Goal: Find specific page/section: Find specific page/section

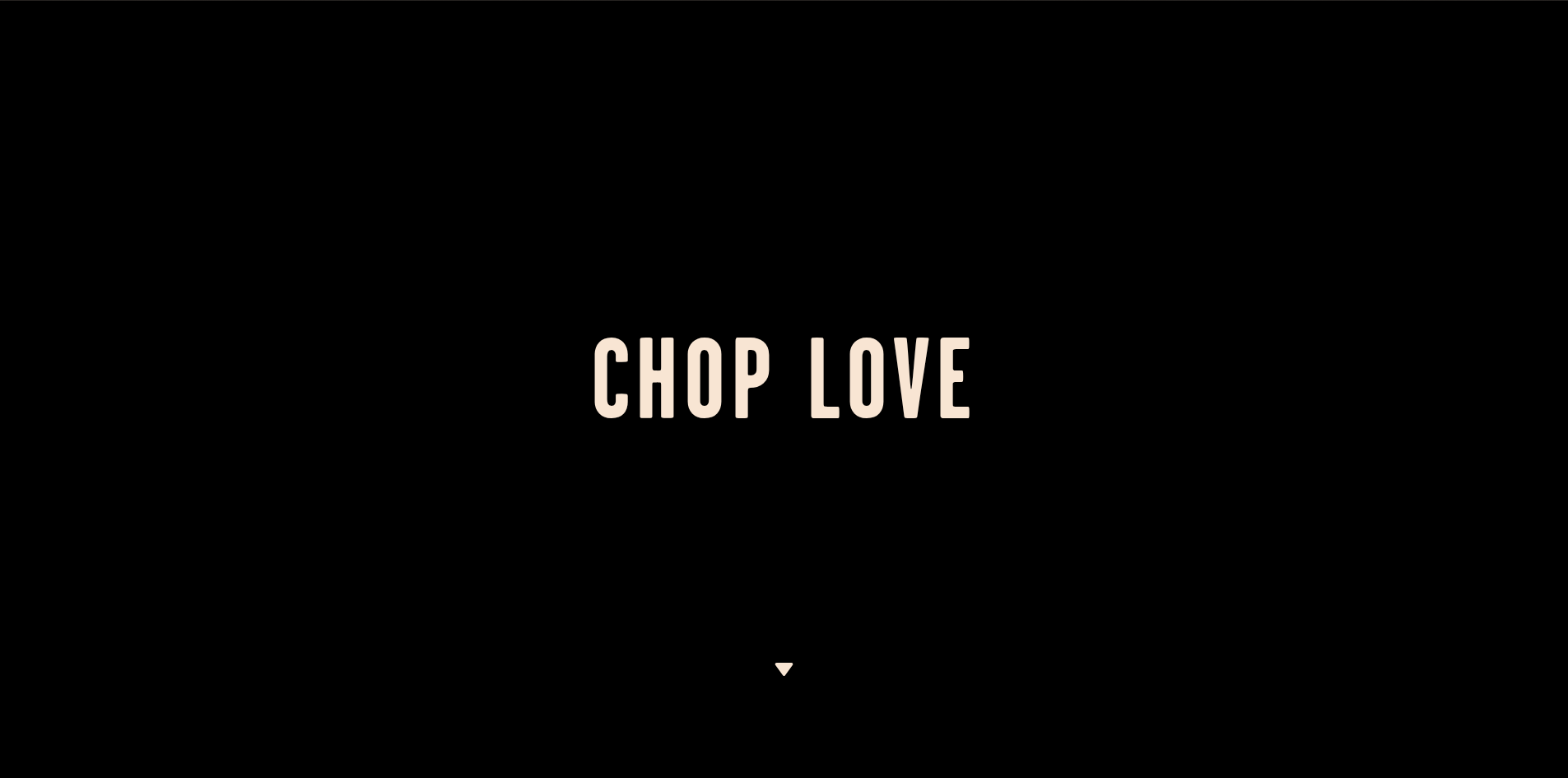
click at [784, 410] on h1 "Chop Love" at bounding box center [784, 389] width 1568 height 91
click at [779, 665] on img at bounding box center [784, 669] width 21 height 13
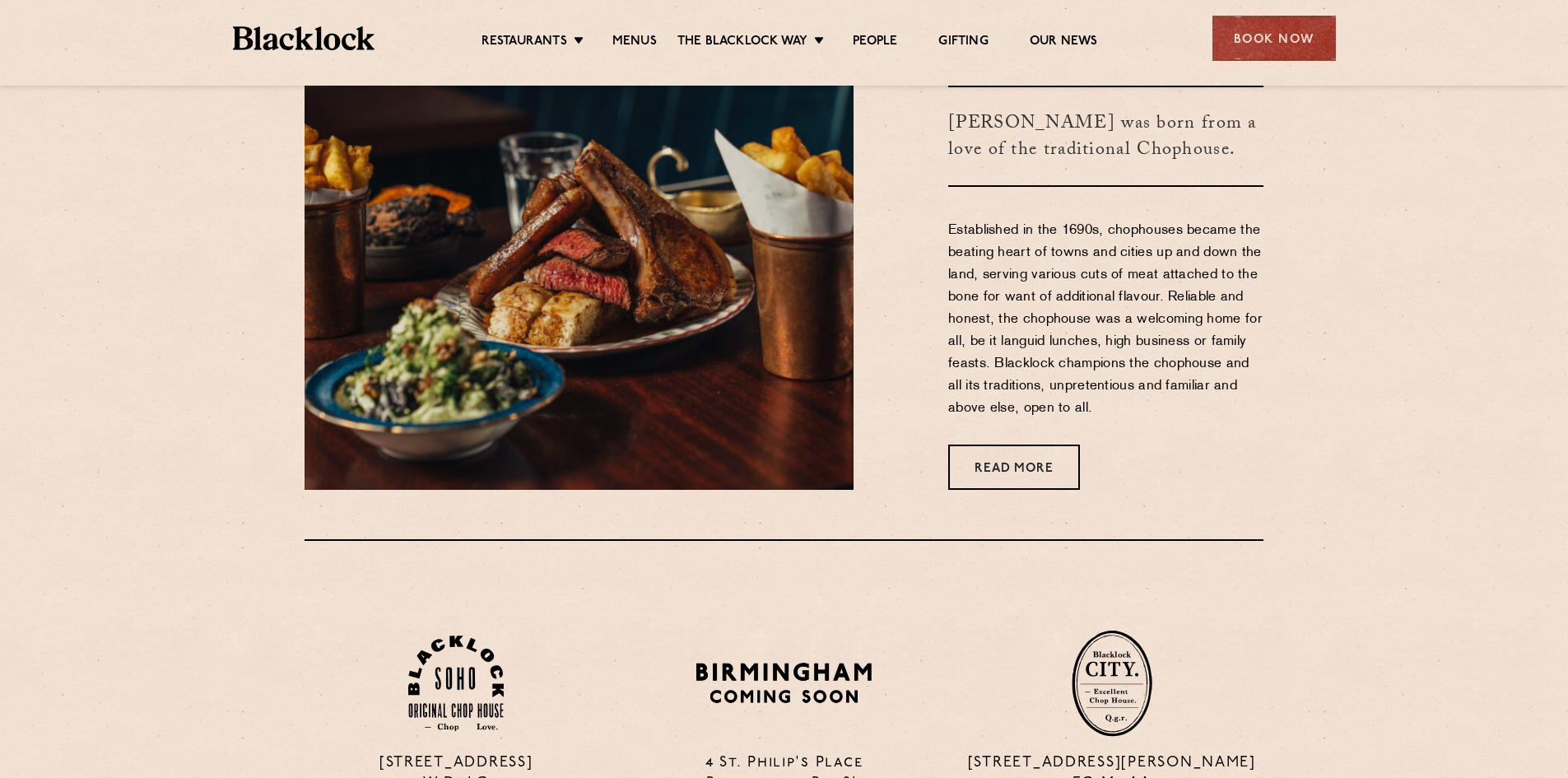
scroll to position [560, 0]
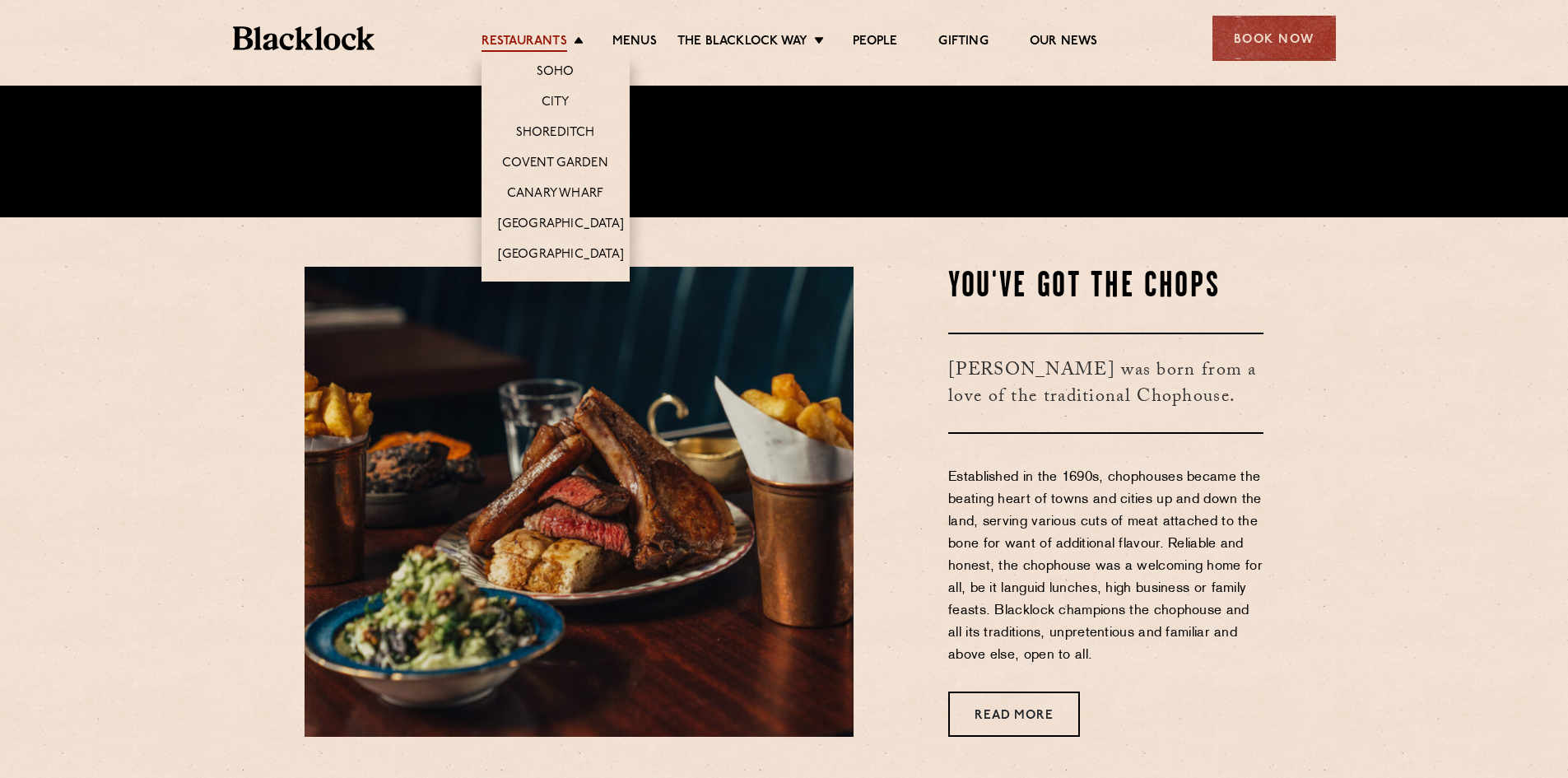
click at [562, 40] on link "Restaurants" at bounding box center [524, 43] width 86 height 18
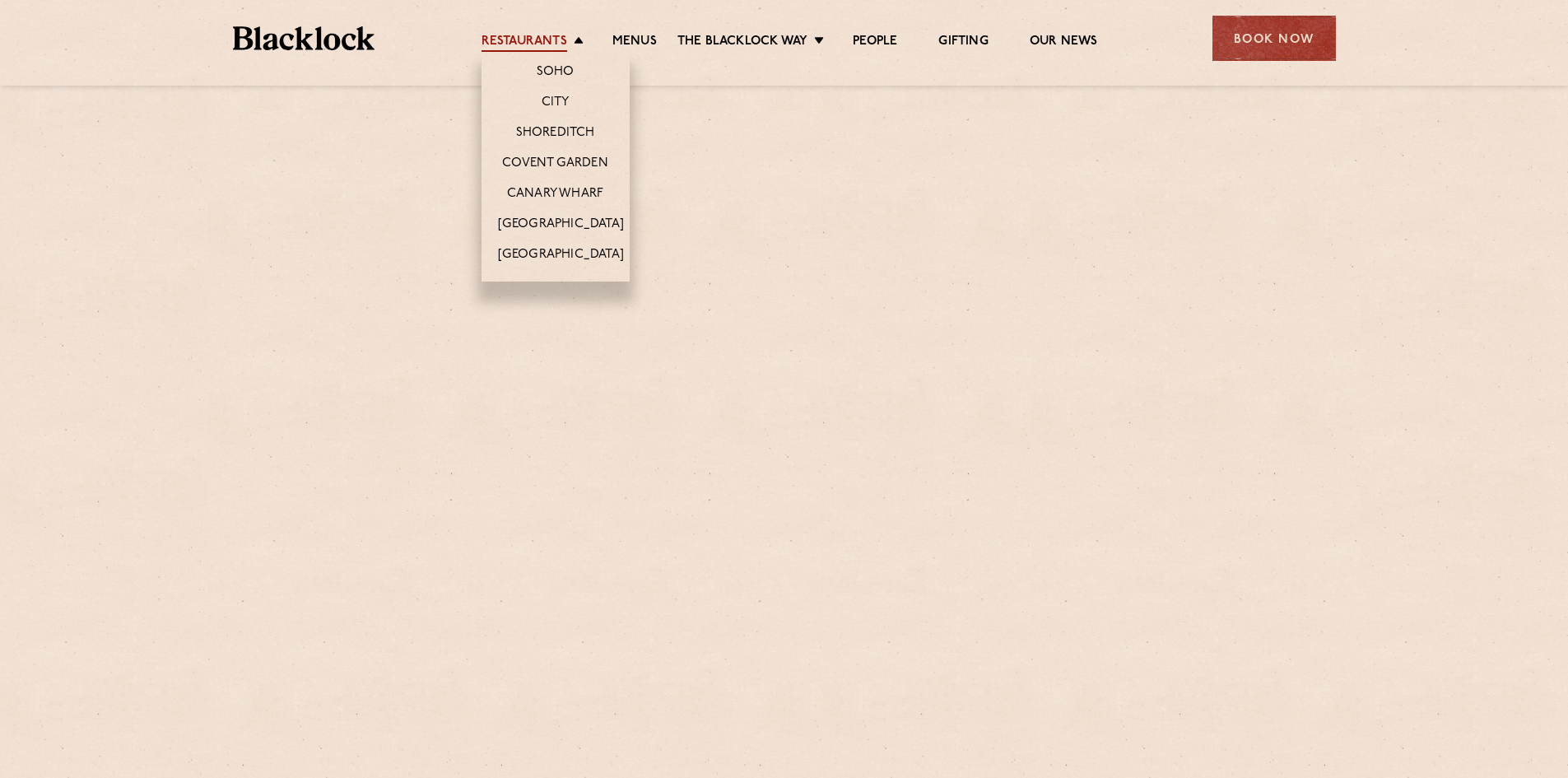
click at [542, 43] on link "Restaurants" at bounding box center [524, 43] width 86 height 18
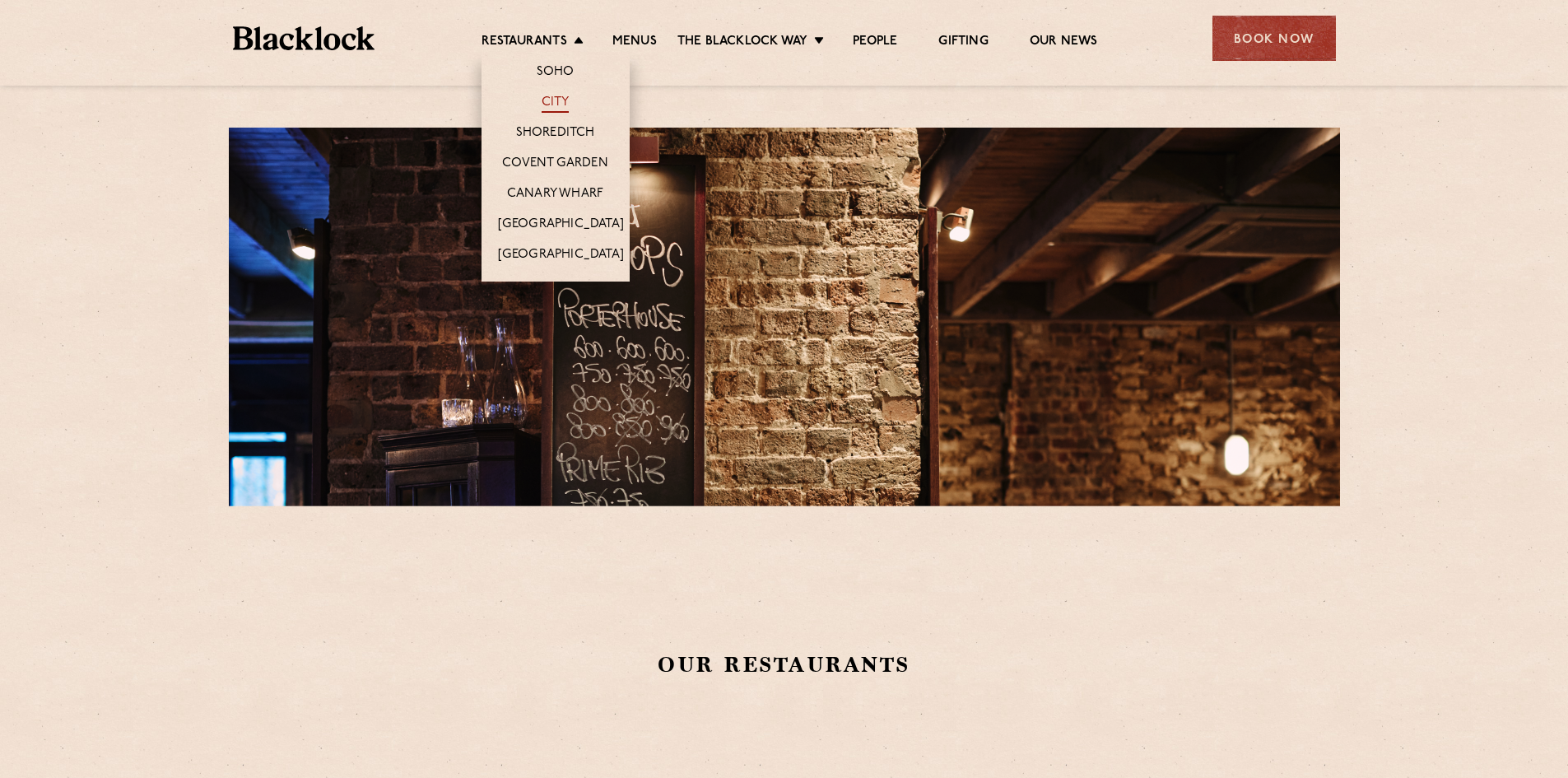
click at [555, 102] on link "City" at bounding box center [555, 104] width 28 height 18
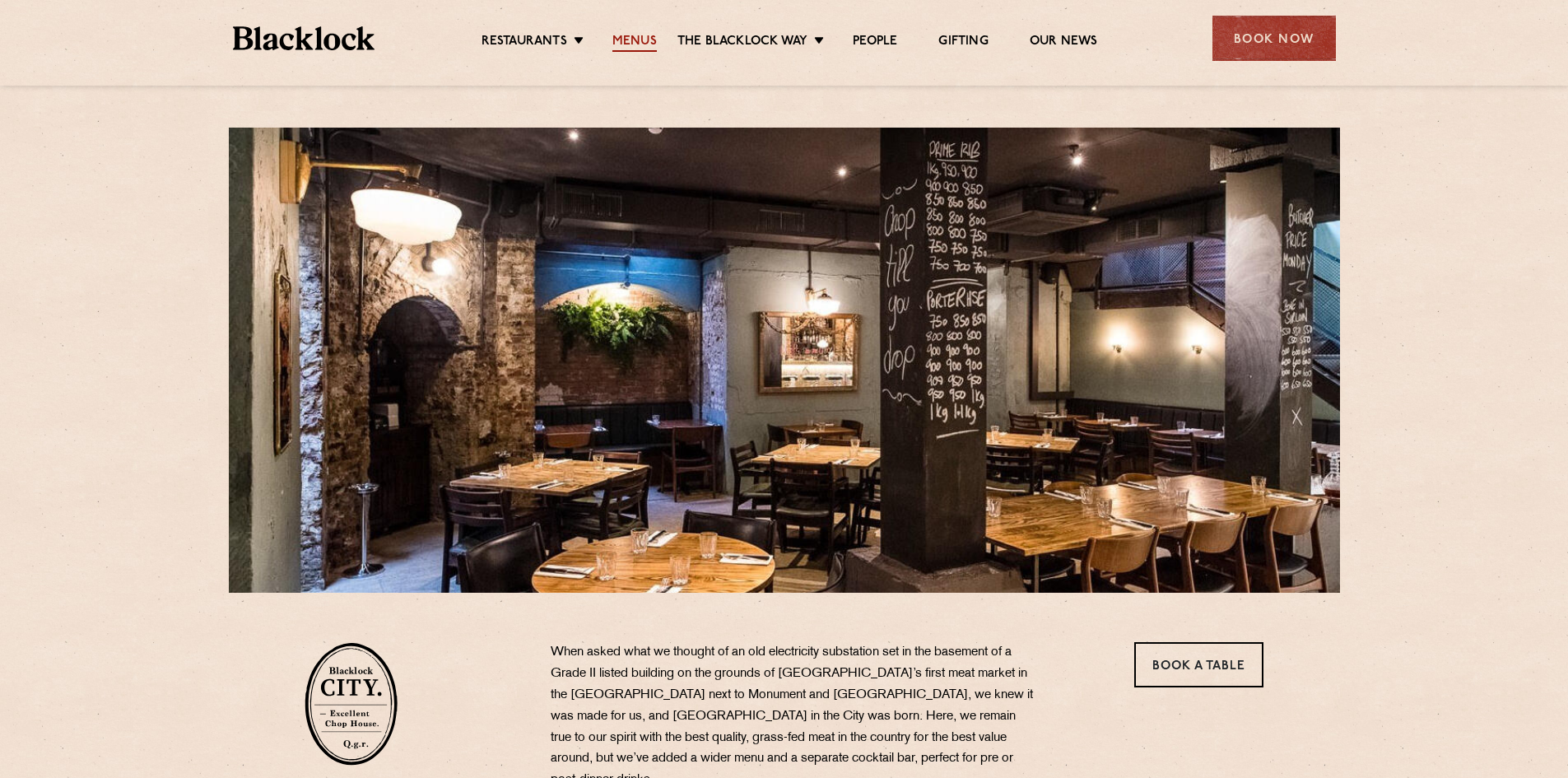
click at [631, 36] on link "Menus" at bounding box center [634, 43] width 44 height 18
